Goal: Task Accomplishment & Management: Manage account settings

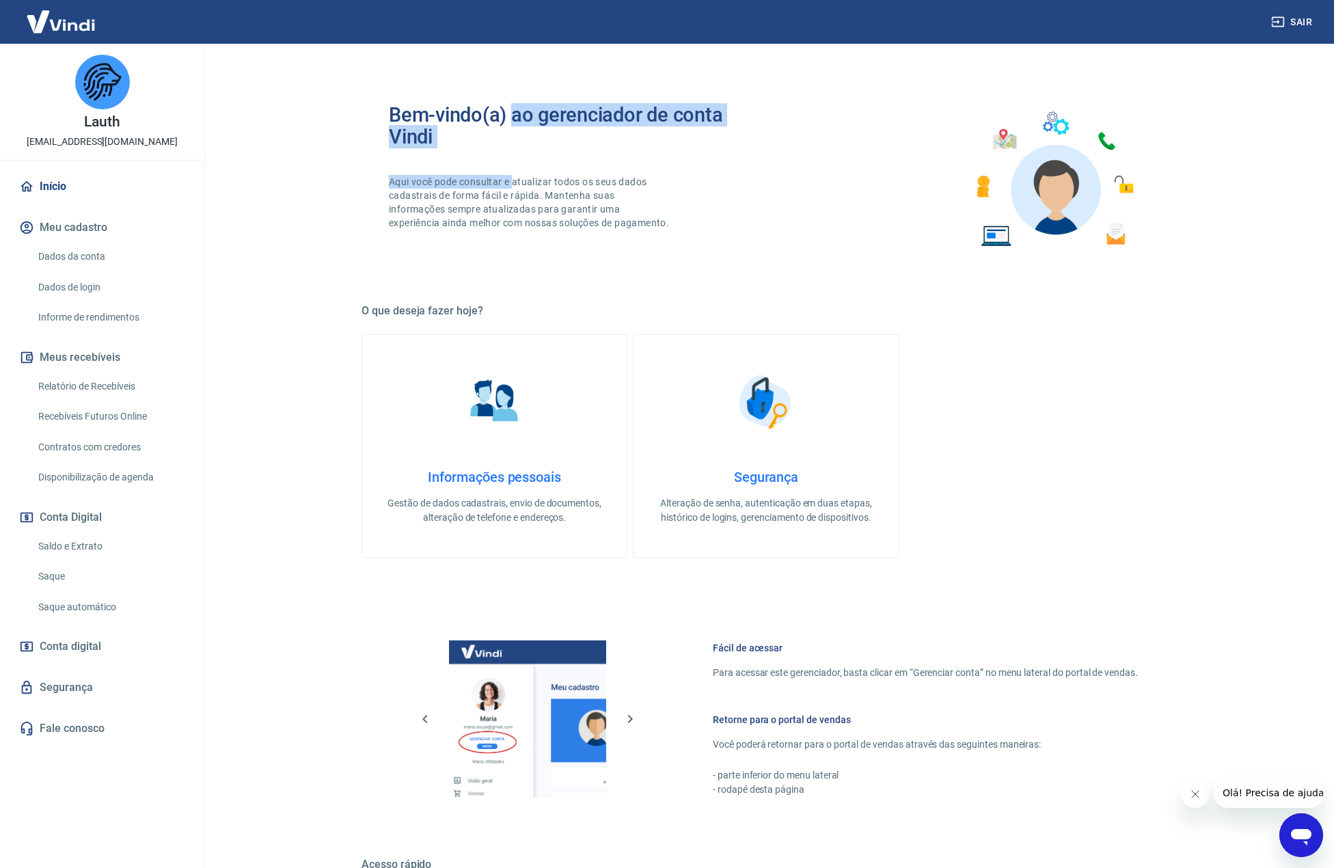
drag, startPoint x: 512, startPoint y: 136, endPoint x: 521, endPoint y: 176, distance: 40.5
click at [517, 159] on div "Bem-vindo(a) ao gerenciador de conta Vindi Aqui você pode consultar e atualizar…" at bounding box center [577, 179] width 377 height 151
click at [521, 176] on p "Aqui você pode consultar e atualizar todos os seus dados cadastrais de forma fá…" at bounding box center [530, 202] width 283 height 55
click at [528, 266] on div "Bem-vindo(a) ao gerenciador de conta Vindi Aqui você pode consultar e atualizar…" at bounding box center [765, 179] width 809 height 195
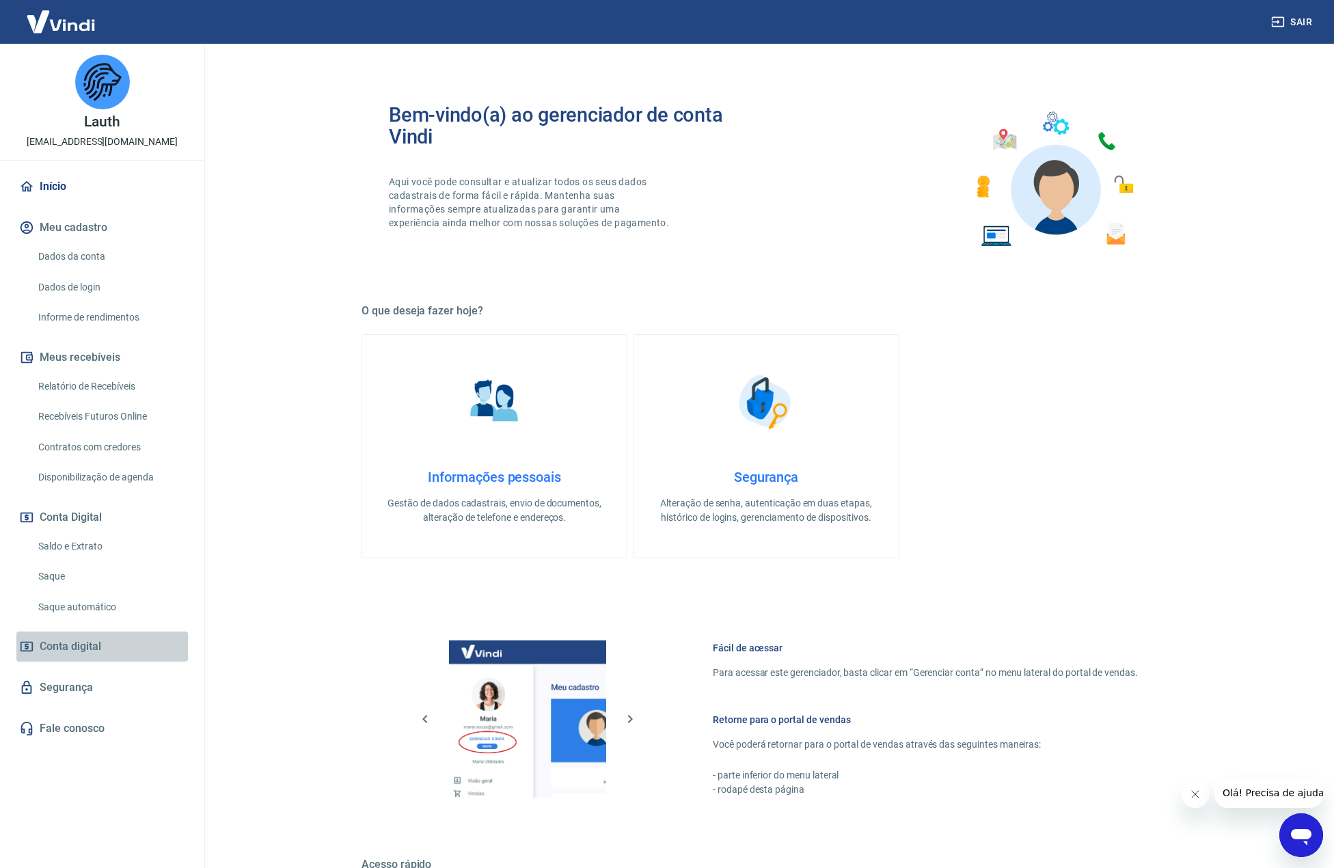
click at [77, 637] on span "Conta digital" at bounding box center [70, 646] width 61 height 19
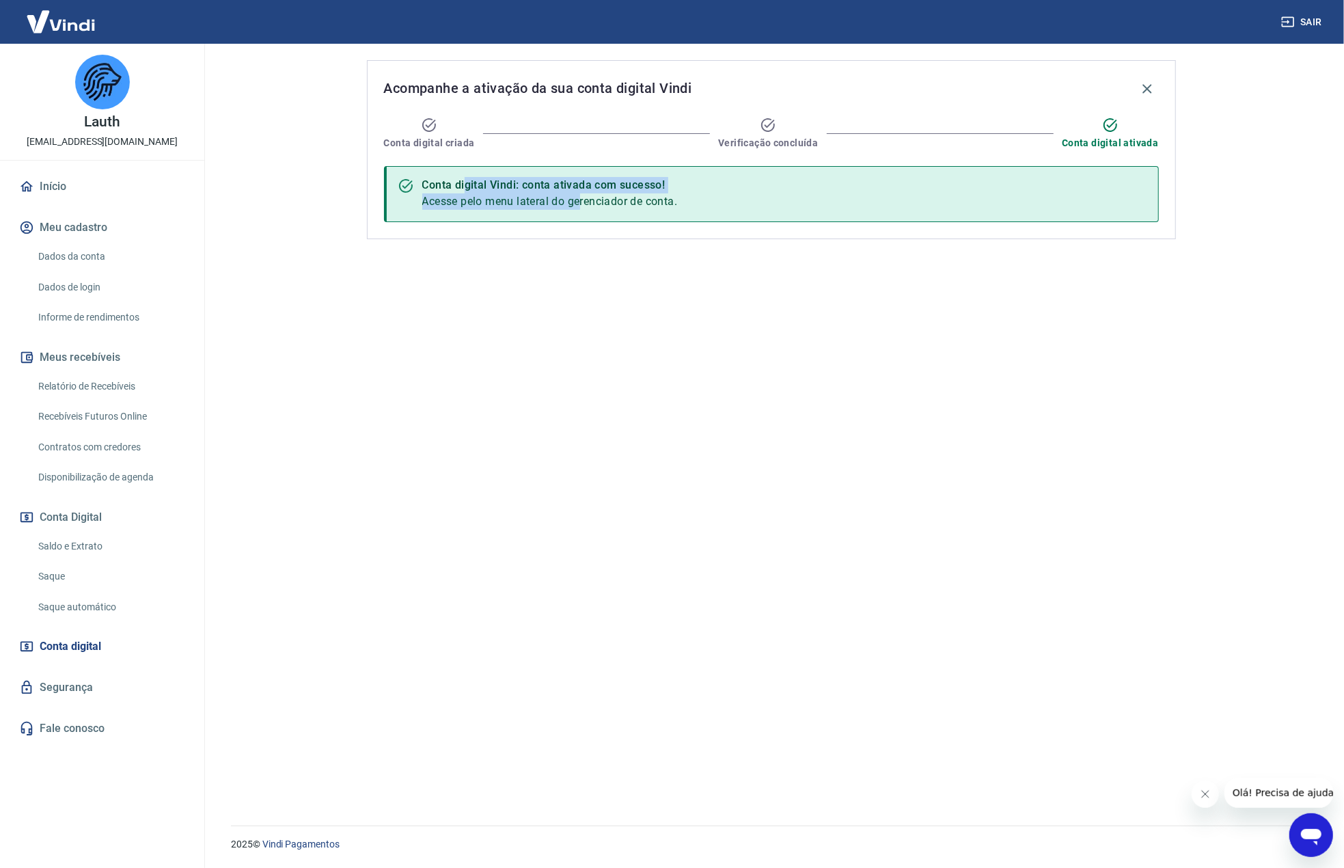
drag, startPoint x: 603, startPoint y: 201, endPoint x: 617, endPoint y: 200, distance: 14.4
click at [616, 200] on div "Conta digital Vindi: conta ativada com sucesso! Acesse pelo menu lateral do ger…" at bounding box center [550, 194] width 256 height 42
click at [617, 200] on span "Acesse pelo menu lateral do gerenciador de conta." at bounding box center [550, 201] width 256 height 13
drag, startPoint x: 635, startPoint y: 197, endPoint x: 574, endPoint y: 184, distance: 62.3
click at [574, 184] on div "Conta digital Vindi: conta ativada com sucesso! Acesse pelo menu lateral do ger…" at bounding box center [771, 194] width 775 height 56
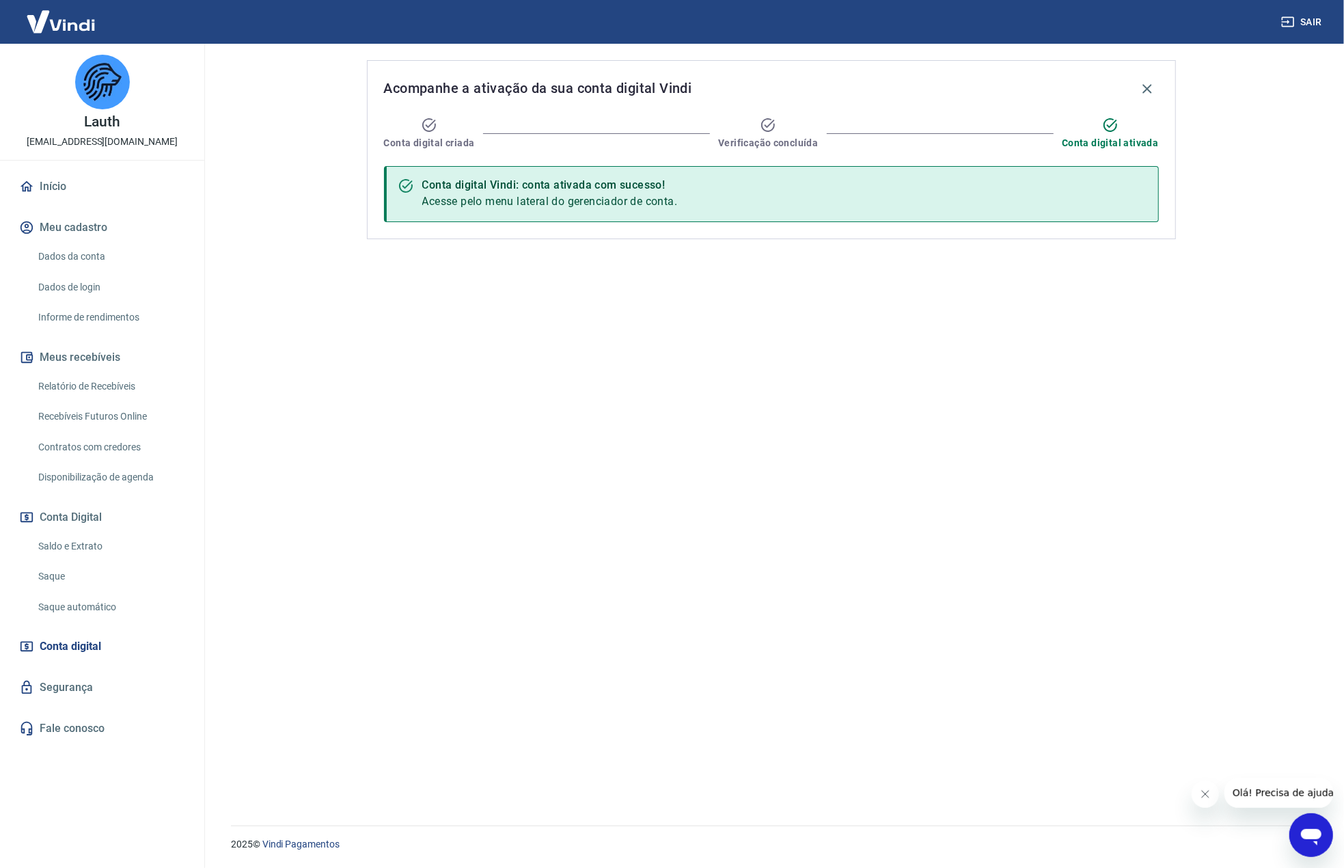
click at [547, 177] on div "Conta digital Vindi: conta ativada com sucesso!" at bounding box center [550, 185] width 256 height 16
click at [764, 146] on span "Verificação concluída" at bounding box center [768, 143] width 100 height 14
drag, startPoint x: 596, startPoint y: 185, endPoint x: 634, endPoint y: 200, distance: 40.9
click at [623, 195] on div "Conta digital Vindi: conta ativada com sucesso! Acesse pelo menu lateral do ger…" at bounding box center [550, 194] width 256 height 42
click at [634, 200] on span "Acesse pelo menu lateral do gerenciador de conta." at bounding box center [550, 201] width 256 height 13
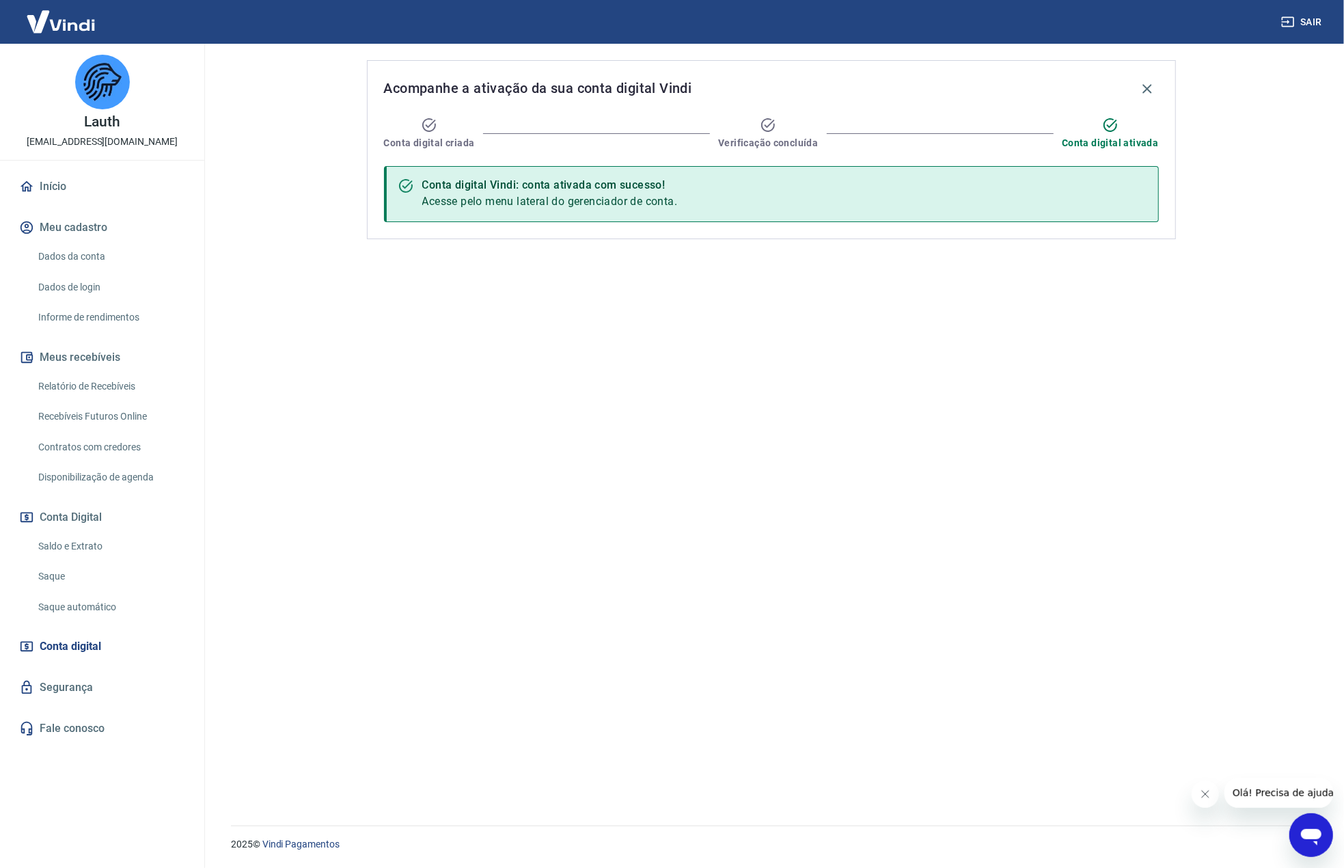
drag, startPoint x: 720, startPoint y: 206, endPoint x: 585, endPoint y: 200, distance: 135.4
click at [670, 211] on div "Conta digital Vindi: conta ativada com sucesso! Acesse pelo menu lateral do ger…" at bounding box center [771, 194] width 775 height 56
click at [562, 203] on span "Acesse pelo menu lateral do gerenciador de conta." at bounding box center [550, 201] width 256 height 13
click at [90, 536] on link "Saldo e Extrato" at bounding box center [110, 546] width 155 height 28
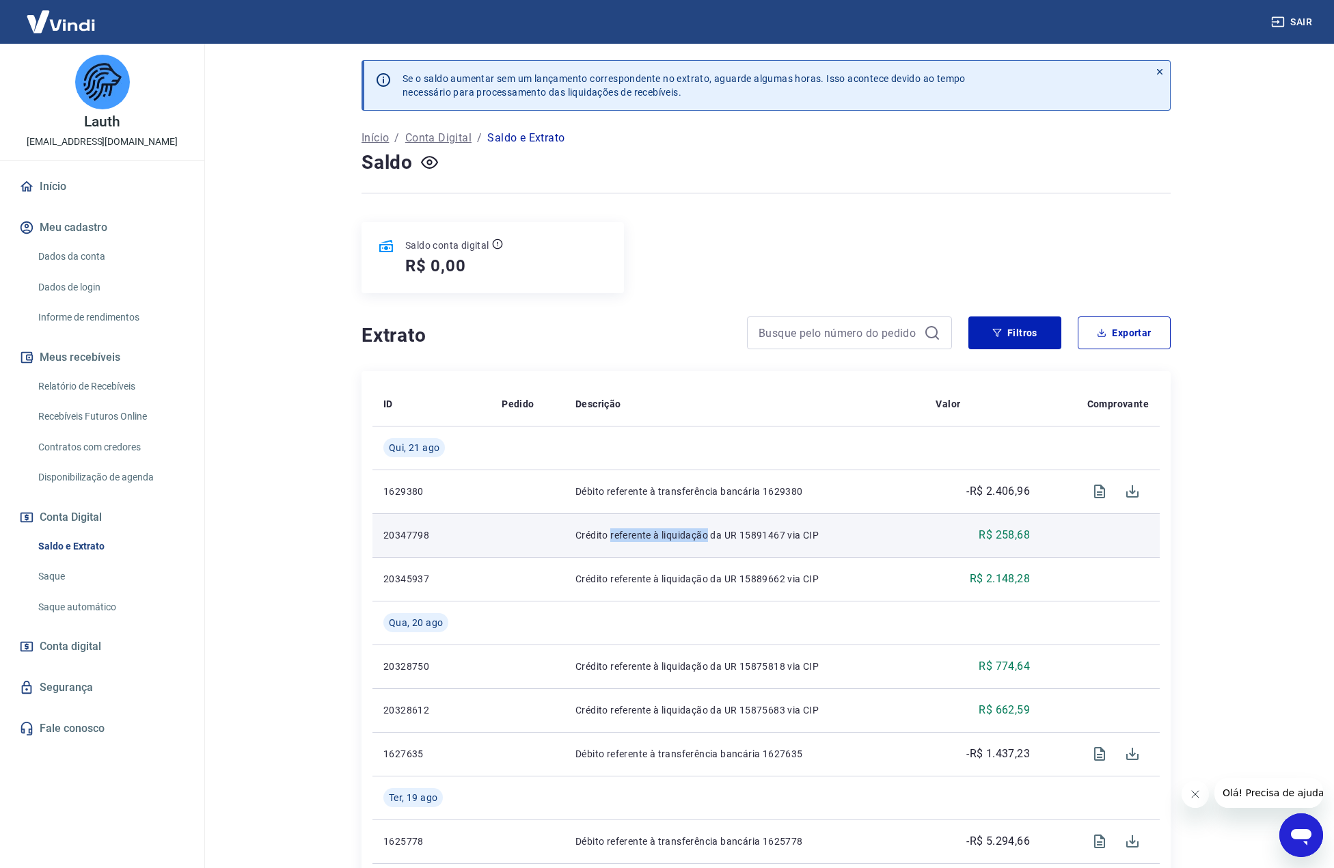
drag, startPoint x: 694, startPoint y: 532, endPoint x: 783, endPoint y: 533, distance: 88.8
click at [772, 533] on p "Crédito referente à liquidação da UR 15891467 via CIP" at bounding box center [744, 535] width 338 height 14
click at [783, 533] on p "Crédito referente à liquidação da UR 15891467 via CIP" at bounding box center [744, 535] width 338 height 14
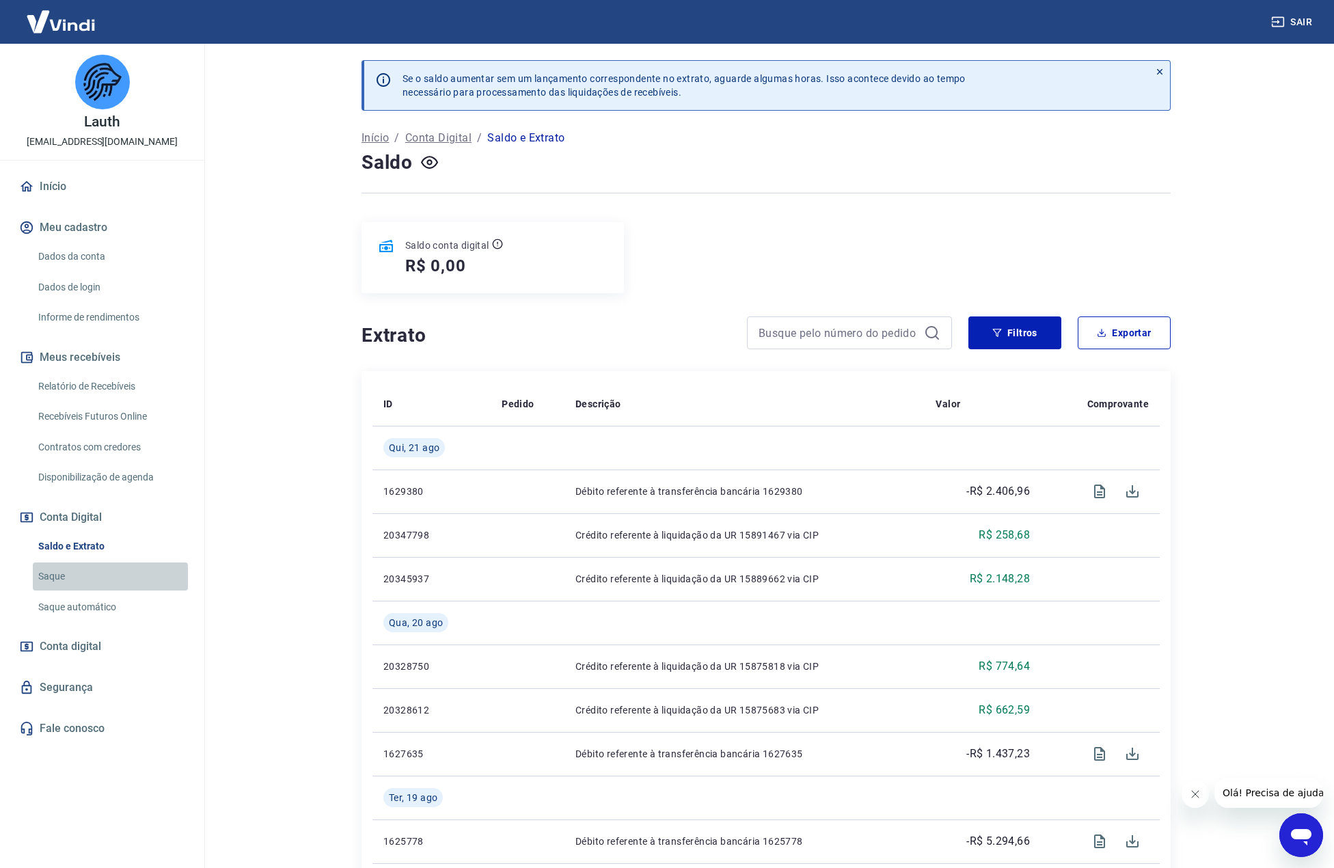
click at [66, 583] on link "Saque" at bounding box center [110, 576] width 155 height 28
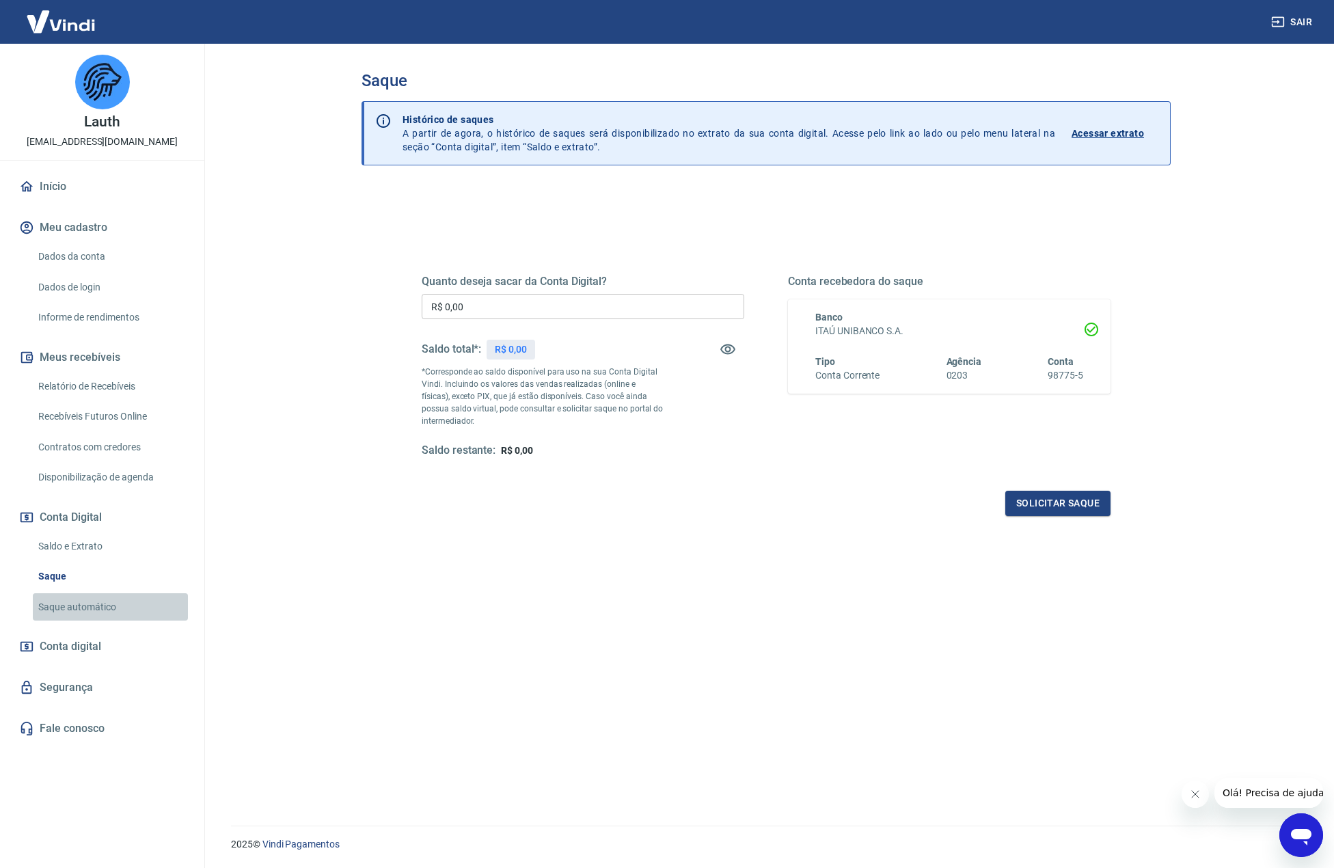
click at [79, 611] on link "Saque automático" at bounding box center [110, 607] width 155 height 28
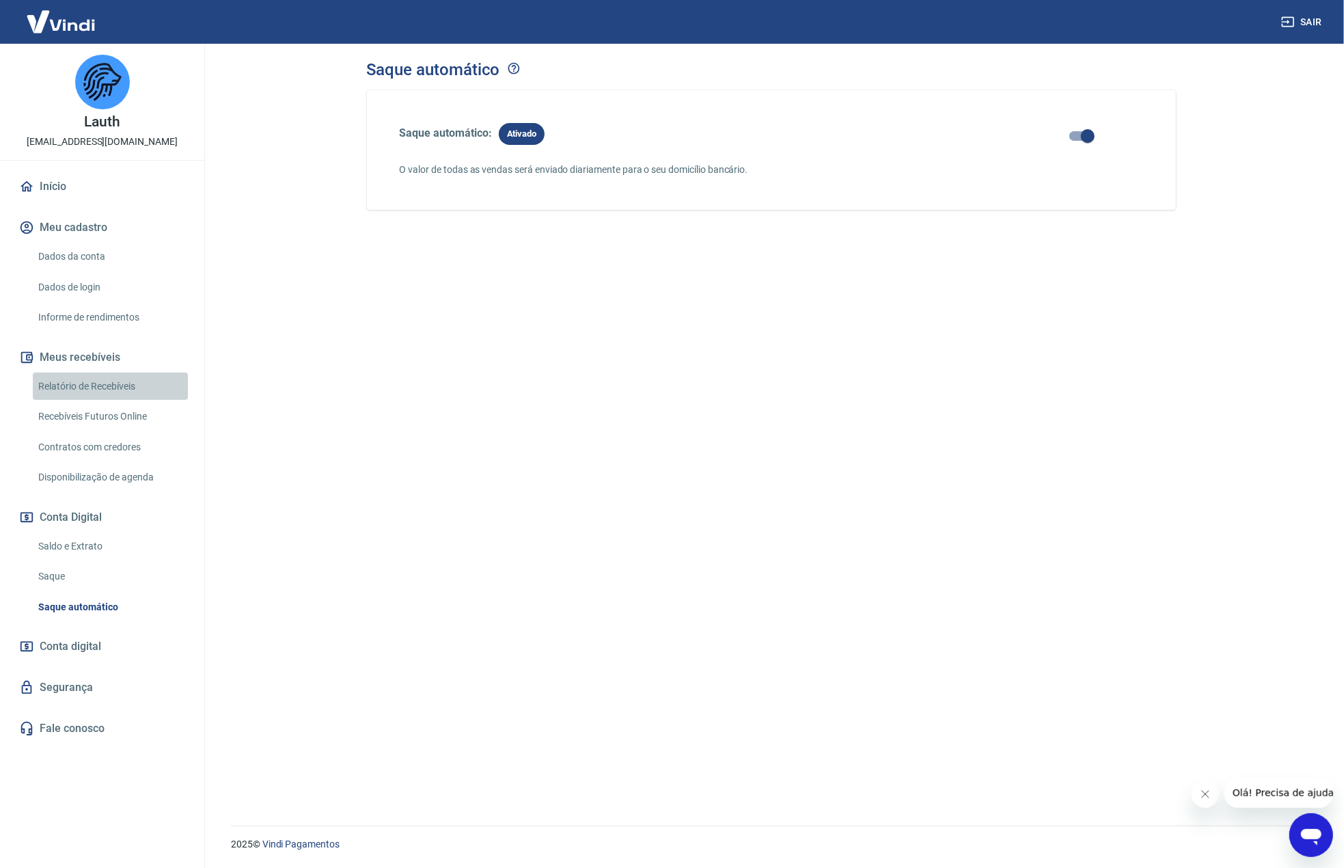
click at [104, 394] on link "Relatório de Recebíveis" at bounding box center [110, 386] width 155 height 28
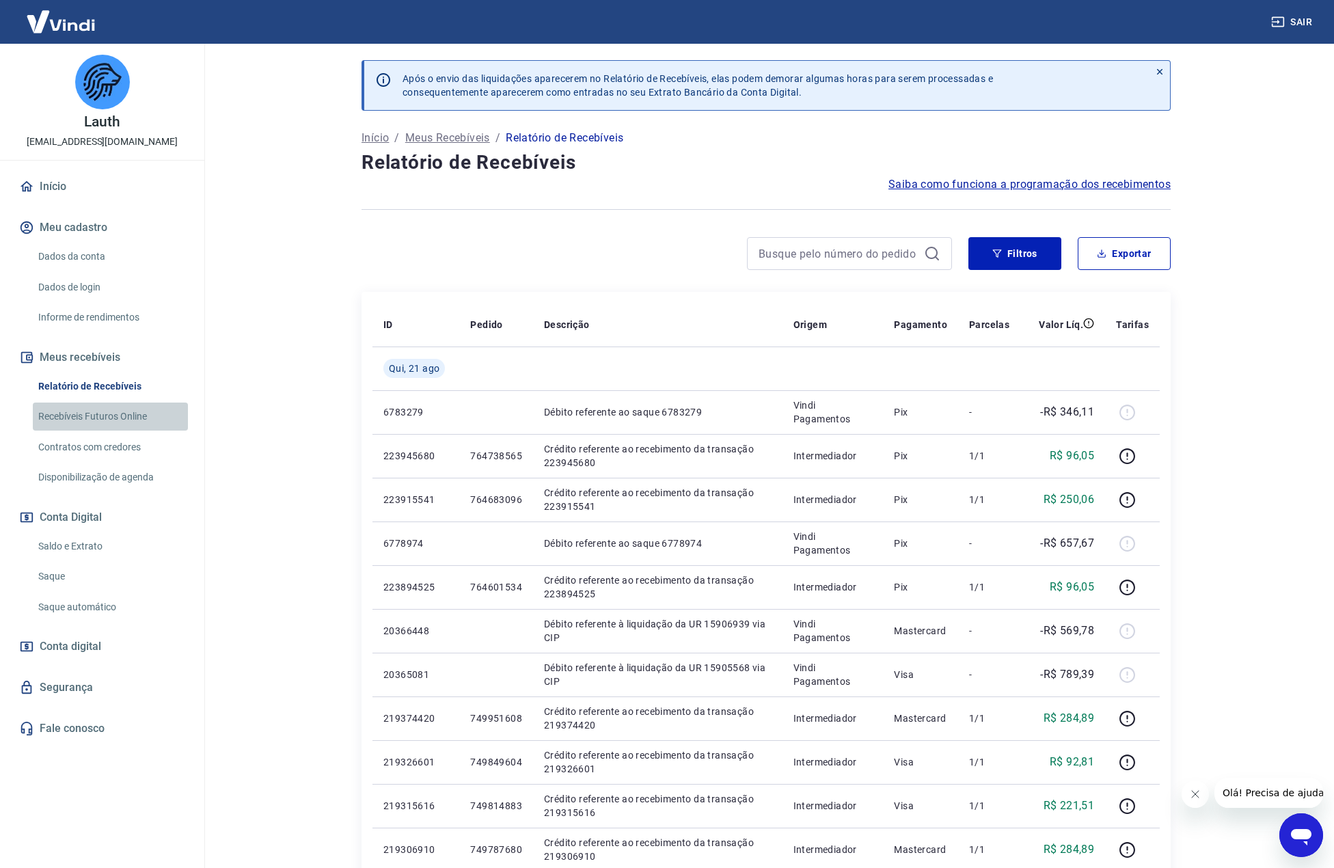
click at [154, 417] on link "Recebíveis Futuros Online" at bounding box center [110, 416] width 155 height 28
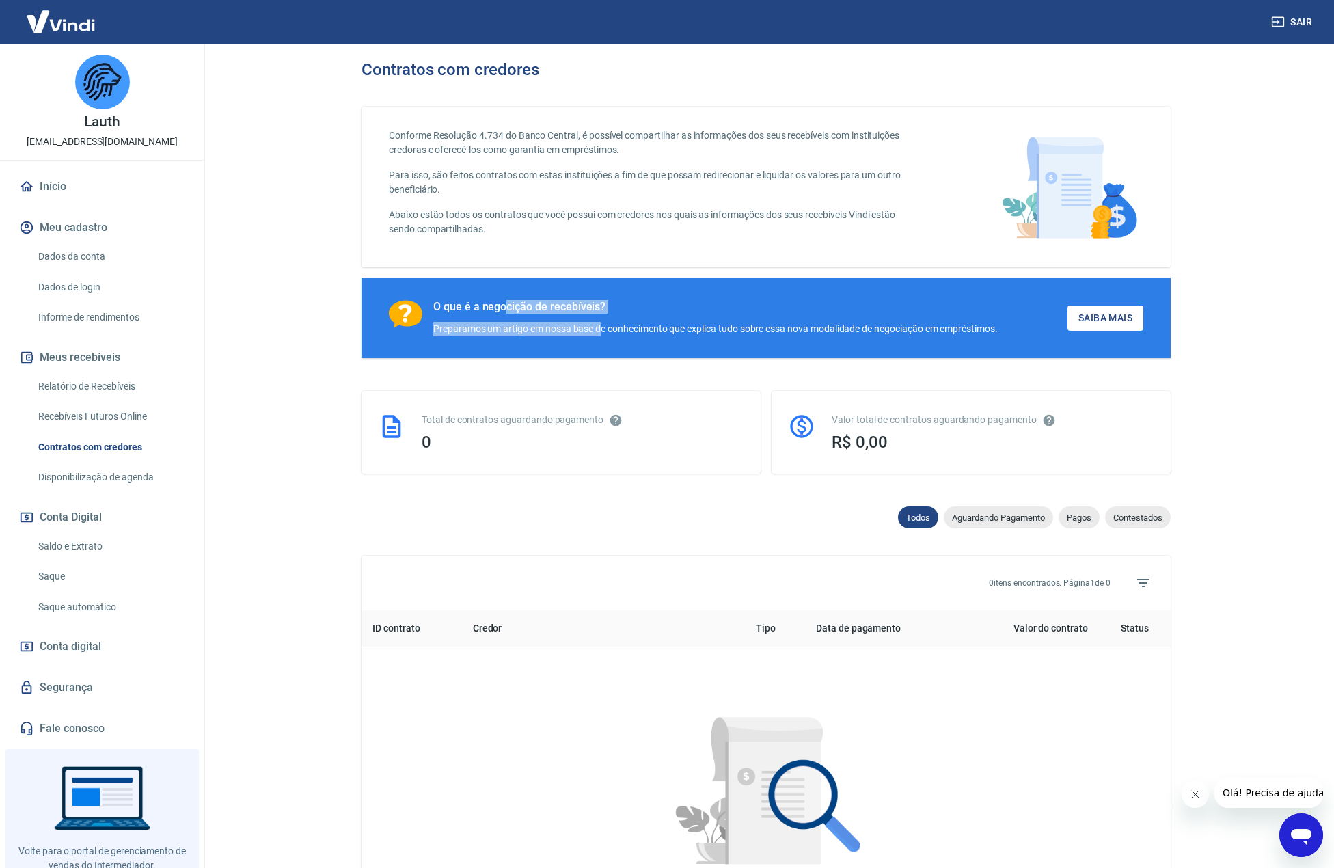
drag, startPoint x: 557, startPoint y: 321, endPoint x: 642, endPoint y: 339, distance: 87.2
click at [633, 338] on div "O que é a negocição de recebíveis? Preparamos um artigo em nossa base de conhec…" at bounding box center [765, 318] width 809 height 80
click at [642, 339] on div "O que é a negocição de recebíveis? Preparamos um artigo em nossa base de conhec…" at bounding box center [765, 318] width 809 height 80
click at [64, 256] on link "Dados da conta" at bounding box center [110, 257] width 155 height 28
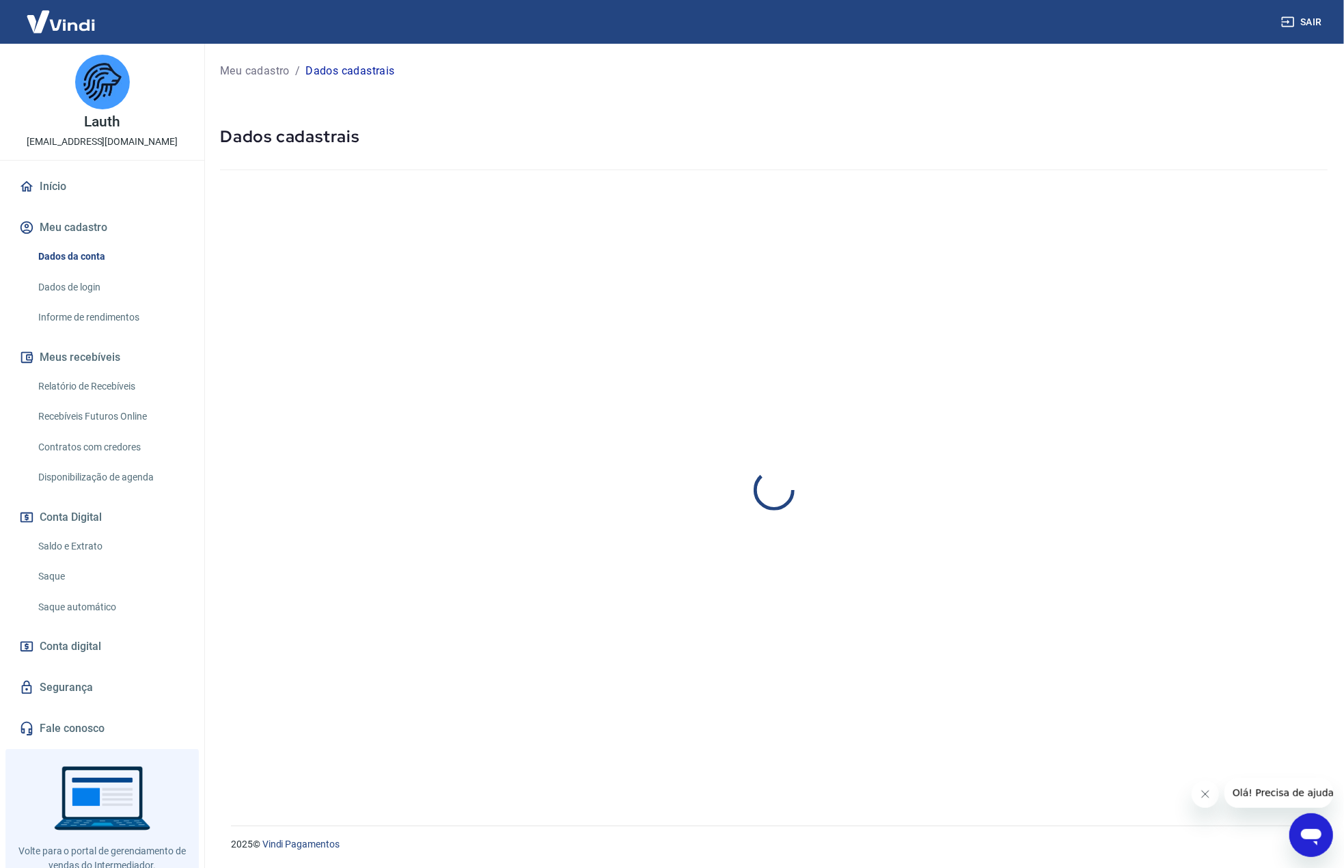
select select "SP"
select select "business"
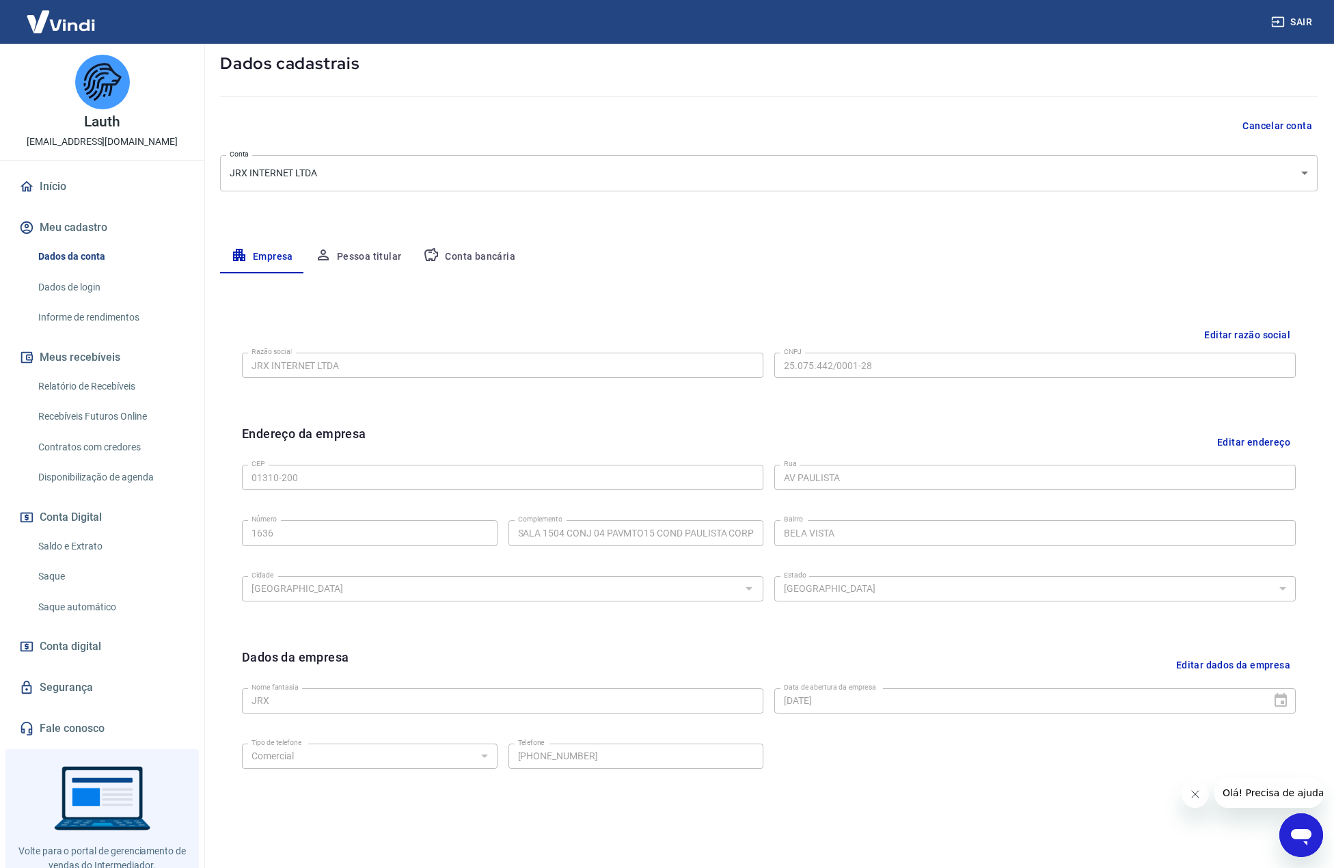
scroll to position [117, 0]
